Goal: Communication & Community: Connect with others

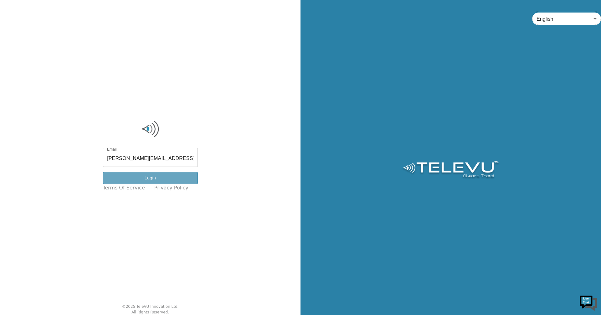
click at [167, 180] on button "Login" at bounding box center [150, 178] width 95 height 12
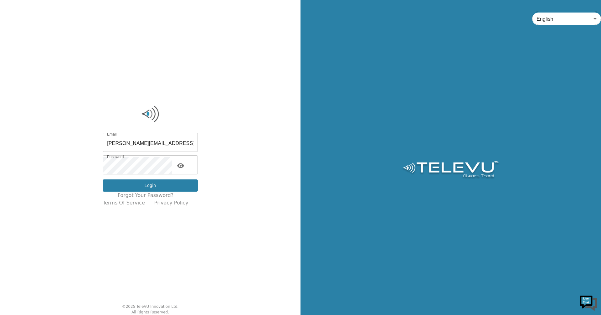
click at [164, 190] on button "Login" at bounding box center [150, 185] width 95 height 12
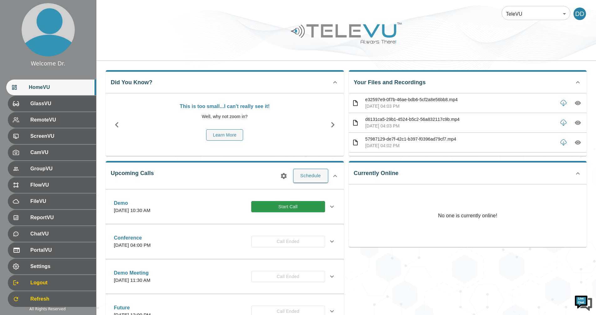
click at [296, 206] on button "Start Call" at bounding box center [288, 207] width 74 height 12
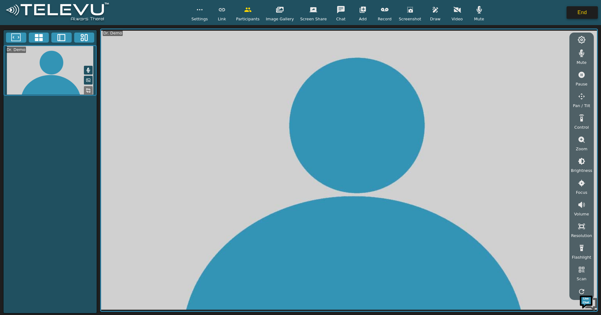
click at [576, 9] on button "End" at bounding box center [582, 12] width 31 height 13
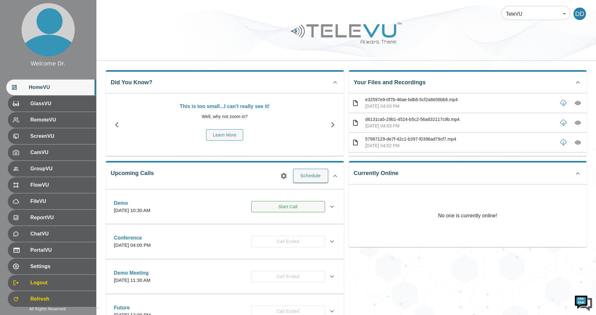
click at [293, 210] on button "Start Call" at bounding box center [288, 207] width 74 height 12
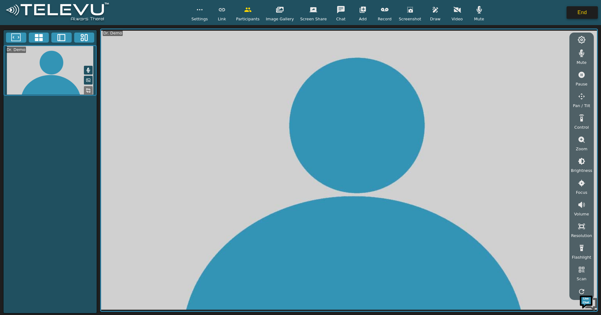
click at [573, 13] on button "End" at bounding box center [582, 12] width 31 height 13
